Goal: Transaction & Acquisition: Purchase product/service

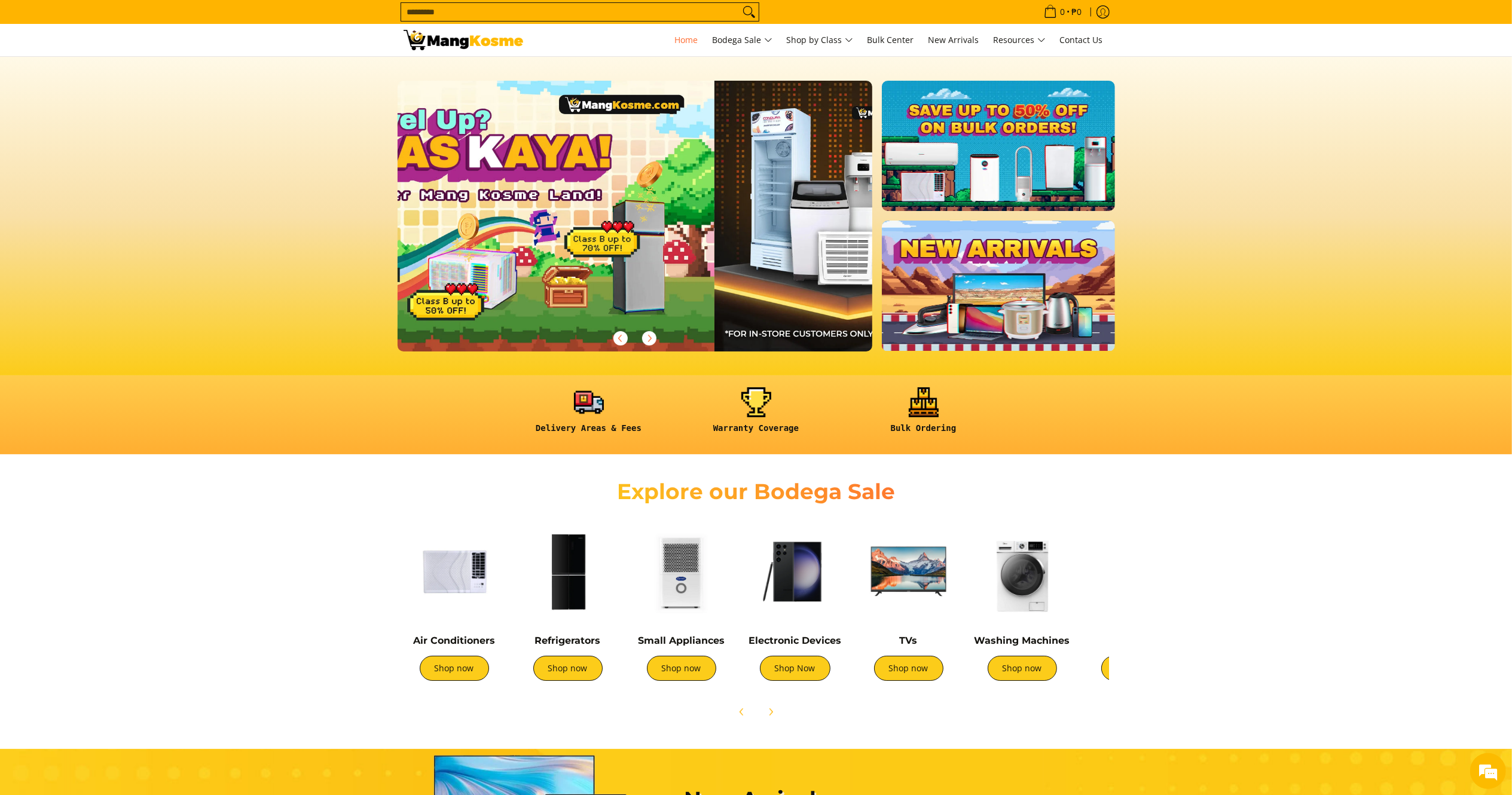
scroll to position [0, 458]
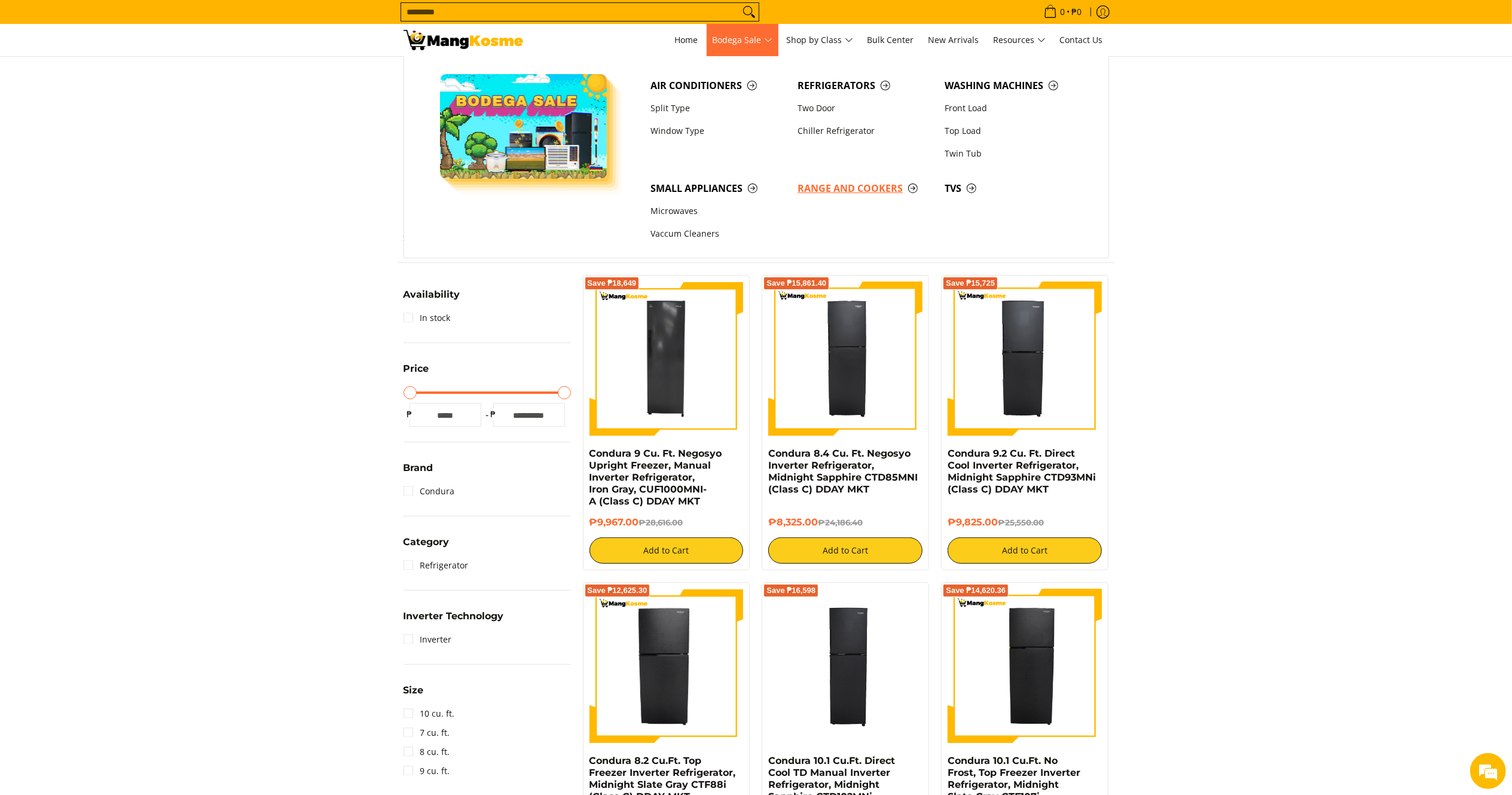
click at [863, 183] on span "Range and Cookers" at bounding box center [865, 189] width 135 height 15
